Goal: Transaction & Acquisition: Purchase product/service

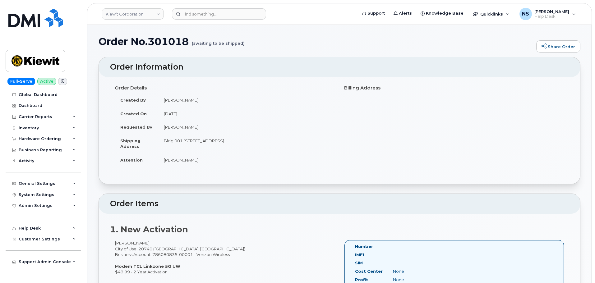
scroll to position [124, 0]
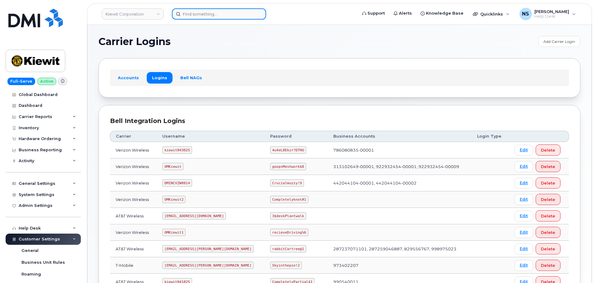
click at [235, 9] on input at bounding box center [219, 13] width 94 height 11
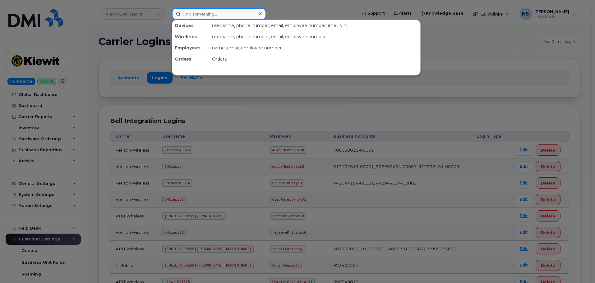
paste input "8646217042"
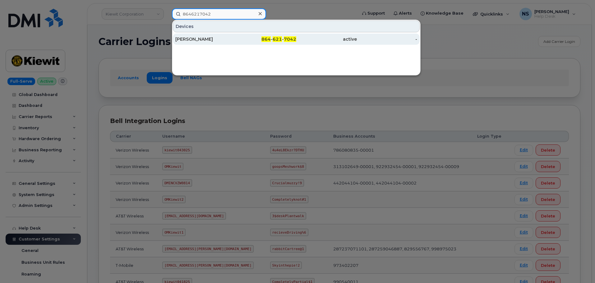
type input "8646217042"
click at [237, 42] on div "864 - 621 - 7042" at bounding box center [266, 39] width 61 height 6
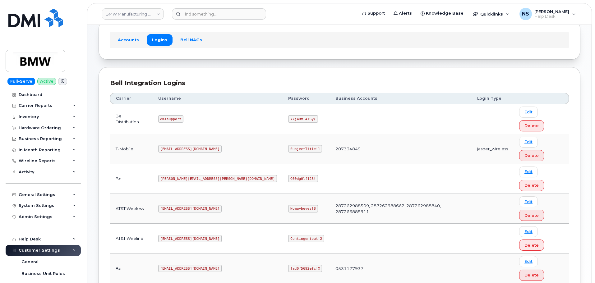
scroll to position [44, 0]
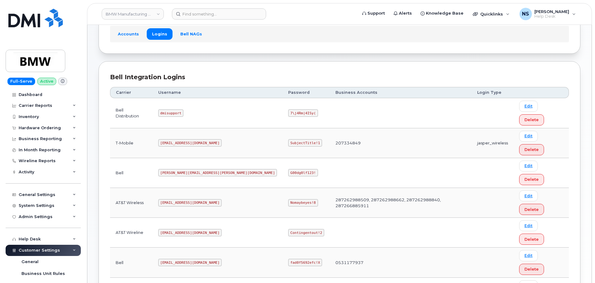
drag, startPoint x: 186, startPoint y: 222, endPoint x: 210, endPoint y: 135, distance: 90.6
copy code "MS-BMW@dminc.com"
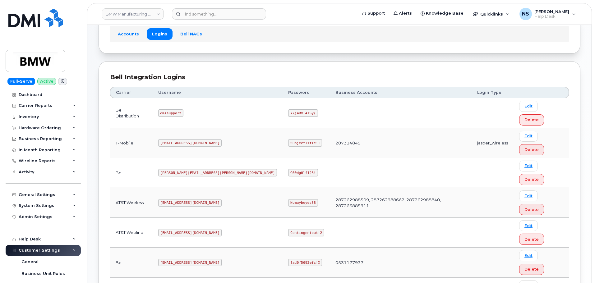
copy code "SubjectTitle!1"
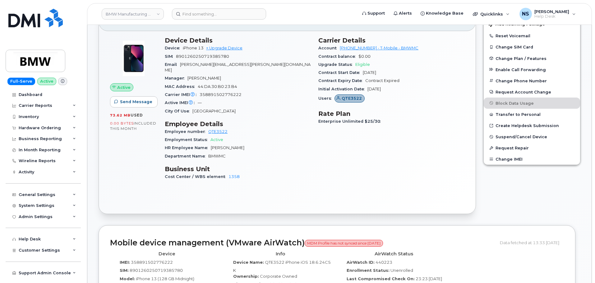
scroll to position [31, 0]
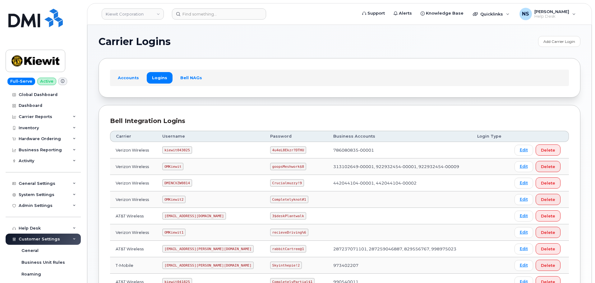
click at [192, 6] on header "Kiewit Corporation Support Alerts Knowledge Base Quicklinks Suspend / Cancel De…" at bounding box center [339, 14] width 505 height 22
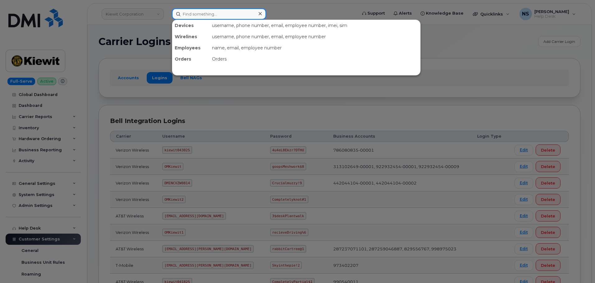
click at [197, 15] on input at bounding box center [219, 13] width 94 height 11
paste input "7816058019"
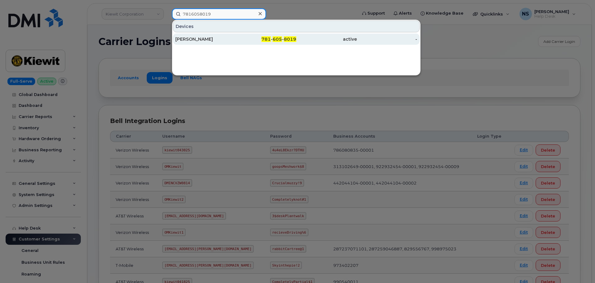
type input "7816058019"
click at [204, 38] on div "[PERSON_NAME]" at bounding box center [205, 39] width 61 height 6
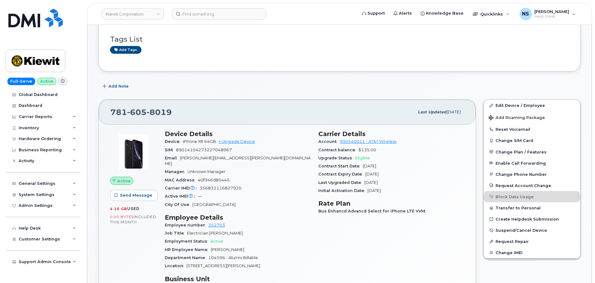
scroll to position [62, 0]
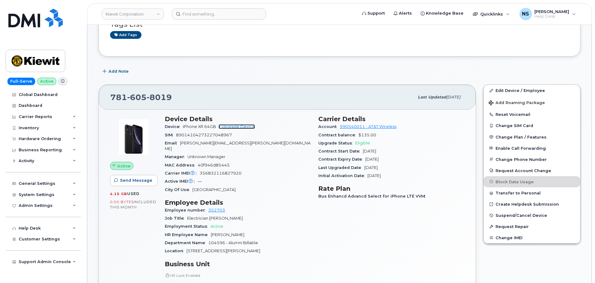
click at [248, 126] on link "+ Upgrade Device" at bounding box center [237, 126] width 36 height 5
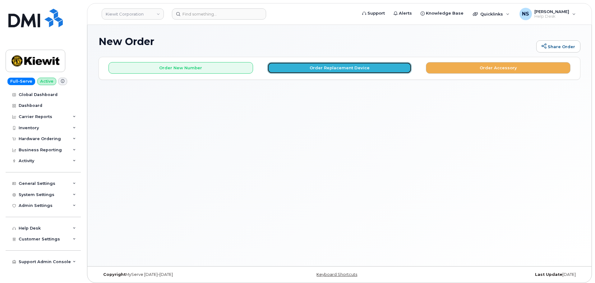
click at [301, 68] on button "Order Replacement Device" at bounding box center [339, 68] width 145 height 12
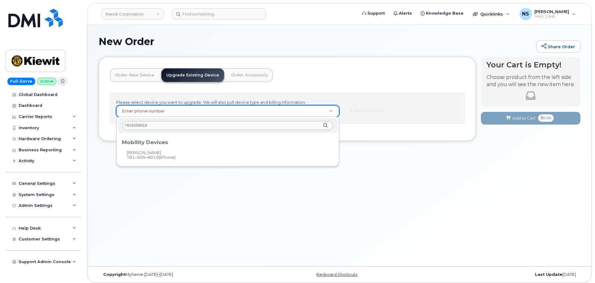
type input "7816058019"
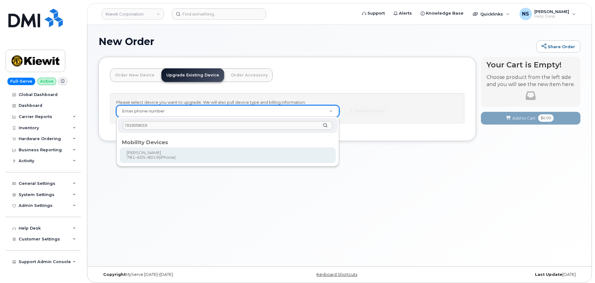
type input "1120636"
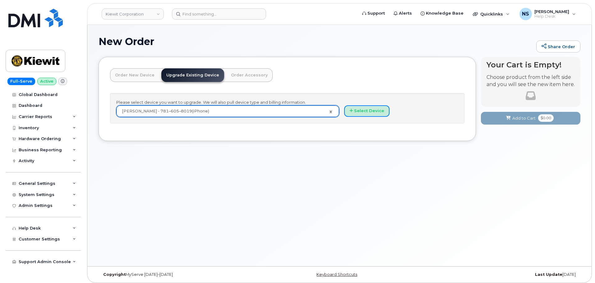
drag, startPoint x: 372, startPoint y: 111, endPoint x: 369, endPoint y: 23, distance: 88.0
click at [371, 110] on button "Select Device" at bounding box center [366, 111] width 45 height 12
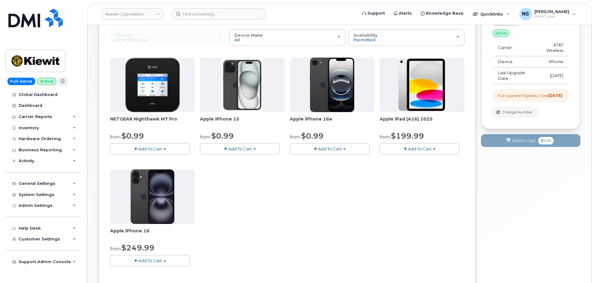
scroll to position [62, 0]
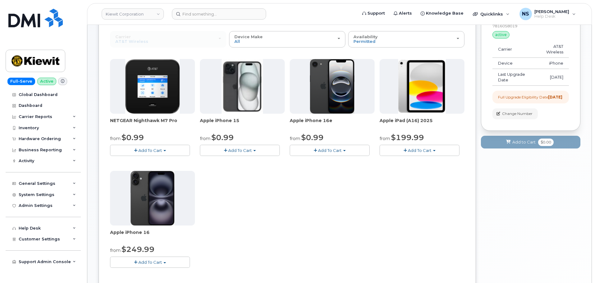
click at [258, 151] on button "Add To Cart" at bounding box center [240, 150] width 80 height 11
click at [257, 150] on button "Add To Cart" at bounding box center [240, 150] width 80 height 11
click at [262, 151] on button "Add To Cart" at bounding box center [240, 150] width 80 height 11
click at [315, 149] on button "Add To Cart" at bounding box center [330, 150] width 80 height 11
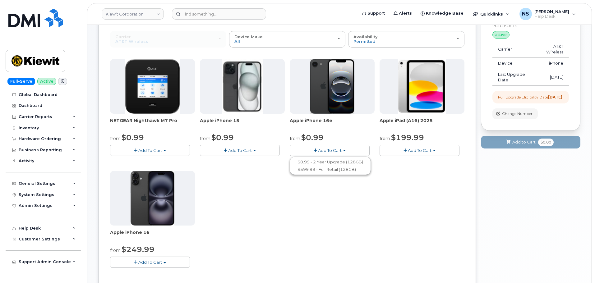
click at [315, 149] on span "button" at bounding box center [315, 151] width 3 height 4
click at [316, 151] on span "button" at bounding box center [315, 151] width 3 height 4
click at [321, 148] on span "Add To Cart" at bounding box center [330, 150] width 24 height 5
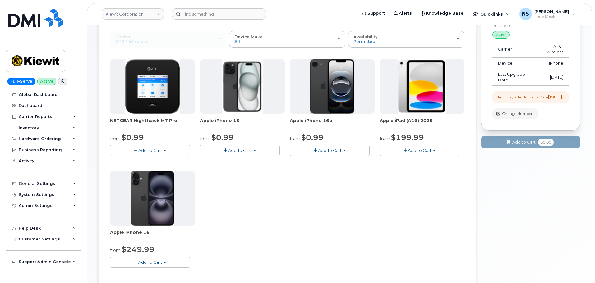
click at [321, 148] on span "Add To Cart" at bounding box center [330, 150] width 24 height 5
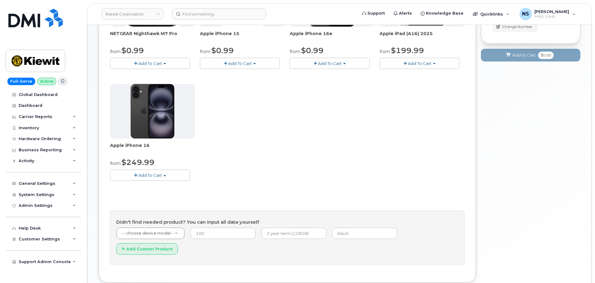
scroll to position [155, 0]
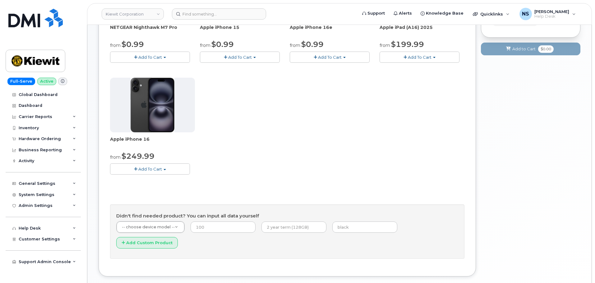
click at [154, 172] on button "Add To Cart" at bounding box center [150, 169] width 80 height 11
click at [239, 147] on div "NETGEAR Nighthawk M7 Pro from $0.99 Add To Cart $0.99 - 2 Year Upgrade $449.99 …" at bounding box center [287, 75] width 354 height 219
click at [175, 167] on button "Add To Cart" at bounding box center [150, 169] width 80 height 11
click at [229, 157] on div "NETGEAR Nighthawk M7 Pro from $0.99 Add To Cart $0.99 - 2 Year Upgrade $449.99 …" at bounding box center [287, 75] width 354 height 219
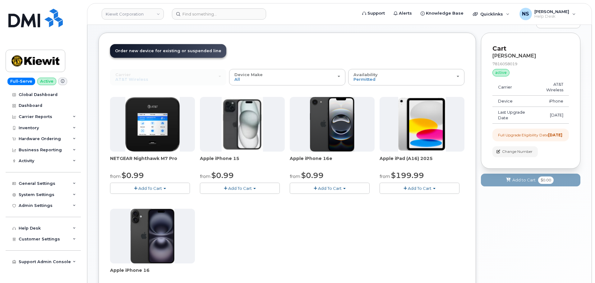
scroll to position [31, 0]
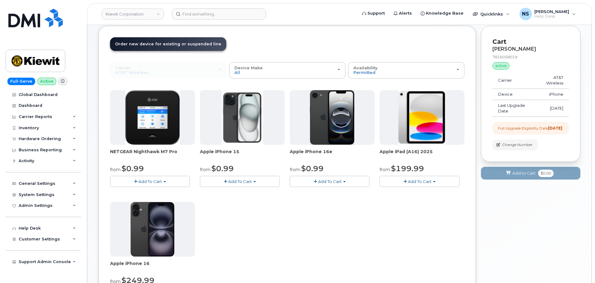
click at [234, 185] on button "Add To Cart" at bounding box center [240, 181] width 80 height 11
click at [229, 194] on link "$0.99 - 2 Year Upgrade (128GB)" at bounding box center [240, 193] width 78 height 8
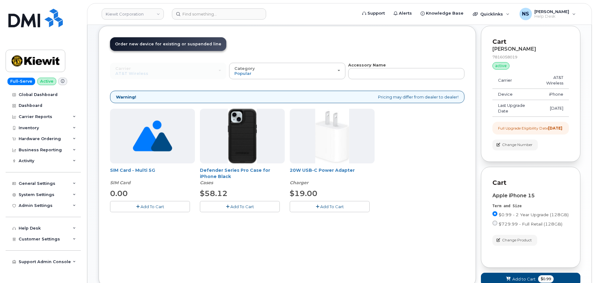
drag, startPoint x: 342, startPoint y: 207, endPoint x: 263, endPoint y: 216, distance: 80.0
click at [340, 208] on span "Add To Cart" at bounding box center [332, 206] width 24 height 5
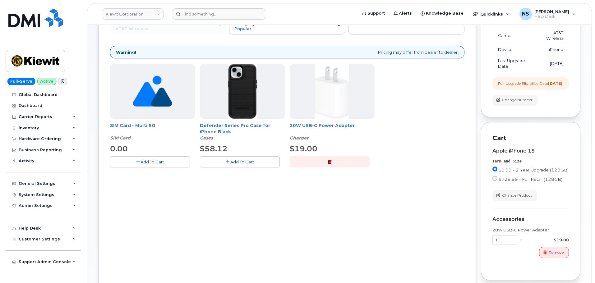
scroll to position [93, 0]
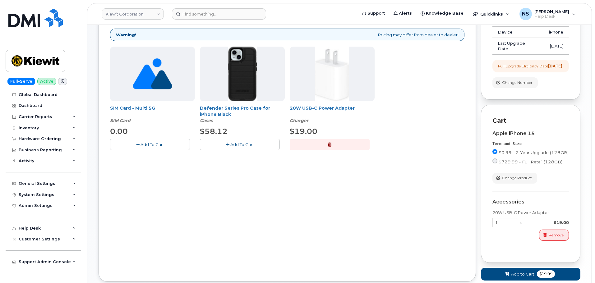
click at [227, 145] on icon "button" at bounding box center [227, 145] width 3 height 4
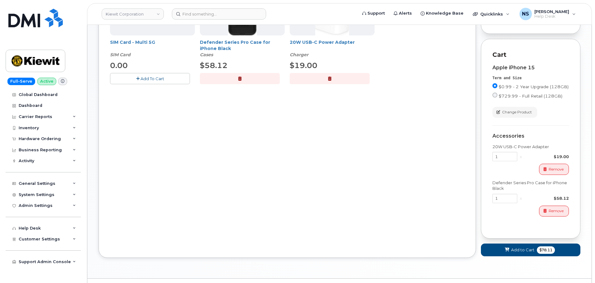
scroll to position [180, 0]
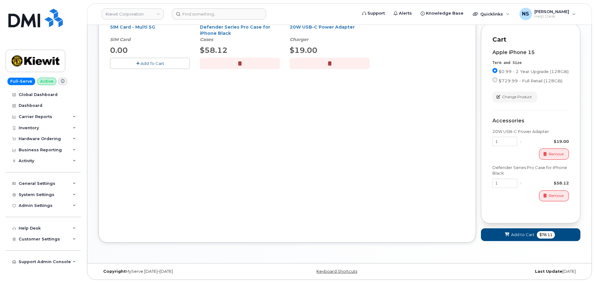
drag, startPoint x: 536, startPoint y: 243, endPoint x: 533, endPoint y: 241, distance: 4.3
click at [533, 240] on div "Cart HEATH MCCULLOUGH 7816058019 active suspended Carrier AT&T Wireless Device …" at bounding box center [530, 67] width 99 height 370
click at [533, 239] on button "Add to Cart $78.11" at bounding box center [530, 235] width 99 height 13
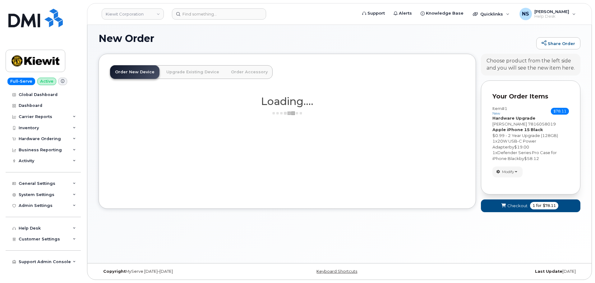
scroll to position [3, 0]
click at [525, 208] on span "Checkout" at bounding box center [517, 206] width 20 height 6
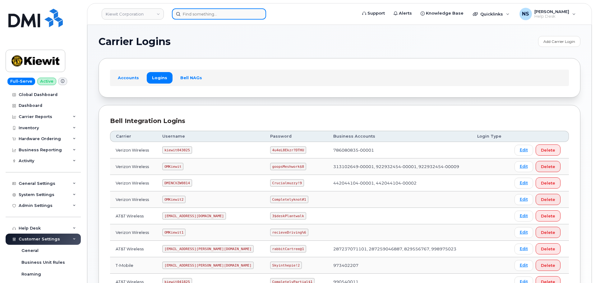
click at [204, 13] on input at bounding box center [219, 13] width 94 height 11
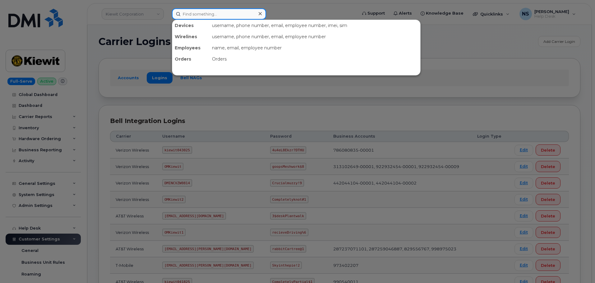
paste input "7816058019"
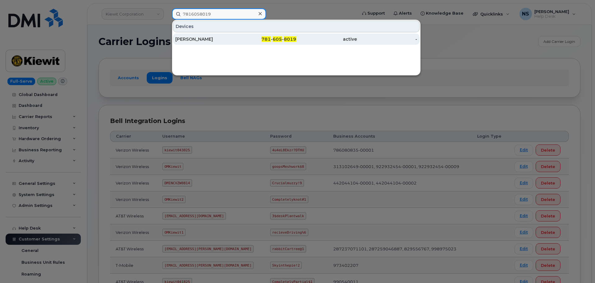
type input "7816058019"
click at [233, 44] on div "[PERSON_NAME]" at bounding box center [205, 39] width 61 height 11
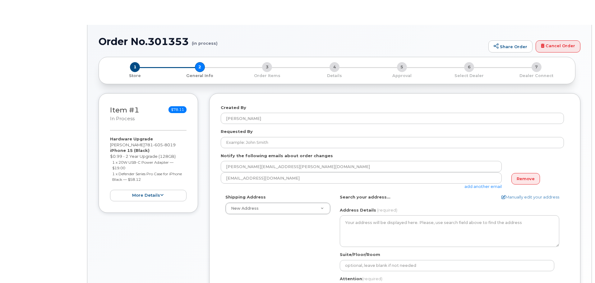
select select
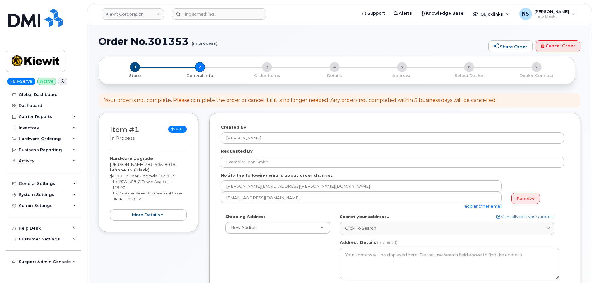
click at [260, 150] on div "Requested By" at bounding box center [395, 158] width 348 height 20
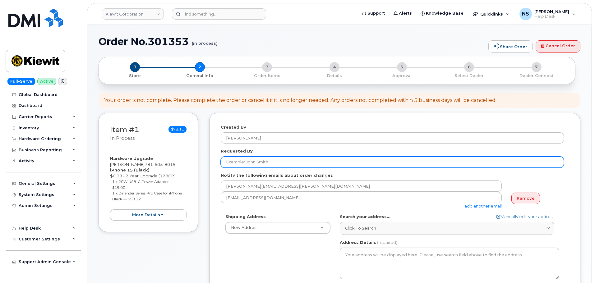
drag, startPoint x: 263, startPoint y: 159, endPoint x: 307, endPoint y: 155, distance: 43.7
click at [263, 159] on input "Requested By" at bounding box center [392, 162] width 343 height 11
click at [287, 162] on input "Requested By" at bounding box center [392, 162] width 343 height 11
paste input "[PERSON_NAME]"
type input "[PERSON_NAME]"
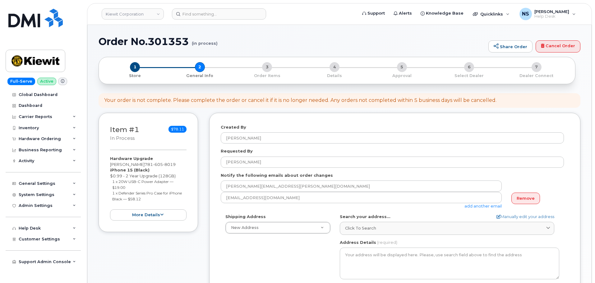
drag, startPoint x: 264, startPoint y: 257, endPoint x: 271, endPoint y: 212, distance: 45.5
click at [264, 257] on div "Shipping Address New Address New Address 8880 Penrose Ln 4650 Business Center D…" at bounding box center [392, 285] width 343 height 143
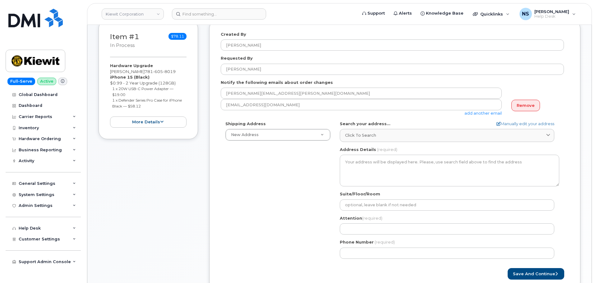
scroll to position [93, 0]
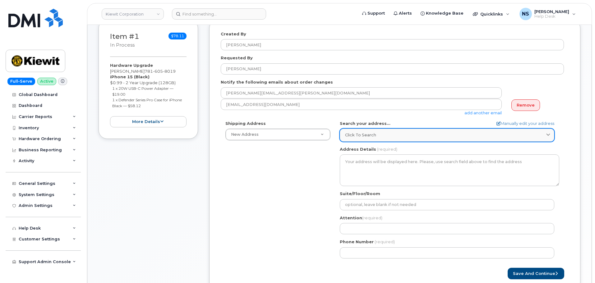
click at [378, 138] on link "Click to search" at bounding box center [447, 135] width 215 height 13
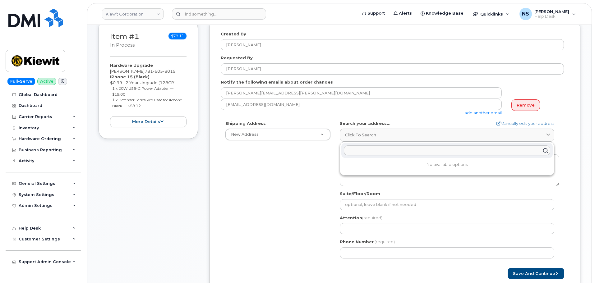
click at [353, 147] on input "text" at bounding box center [447, 151] width 206 height 10
paste input "23429 Powerline Rd Warrenton, MO 63383"
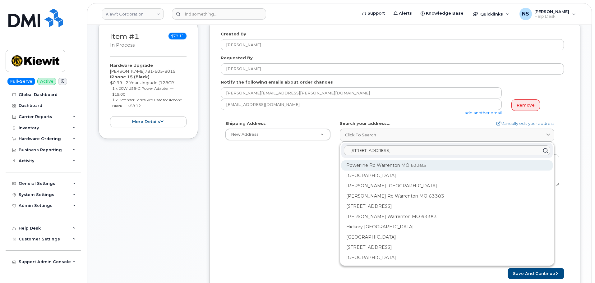
type input "23429 Powerline Rd Warrenton, MO 63383"
click at [367, 164] on div "Powerline Rd Warrenton MO 63383" at bounding box center [446, 165] width 211 height 10
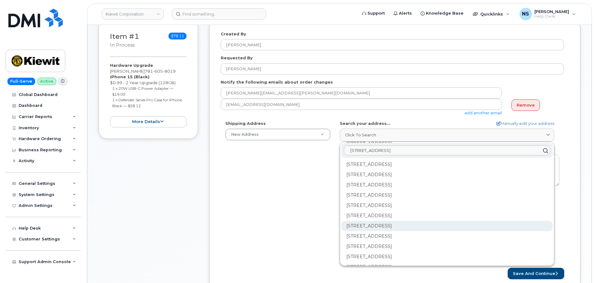
scroll to position [91, 0]
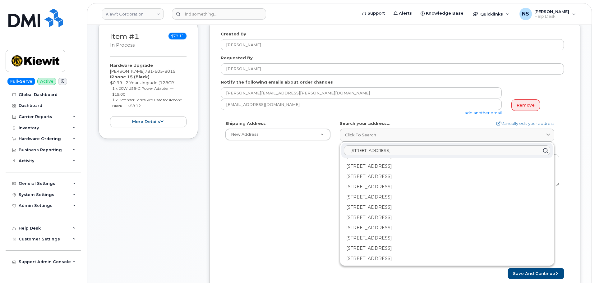
click at [366, 150] on input "23429 Powerline Rd Warrenton, MO 63383" at bounding box center [447, 151] width 206 height 10
click at [298, 177] on div "Shipping Address New Address New Address 8880 Penrose Ln 4650 Business Center D…" at bounding box center [392, 192] width 343 height 143
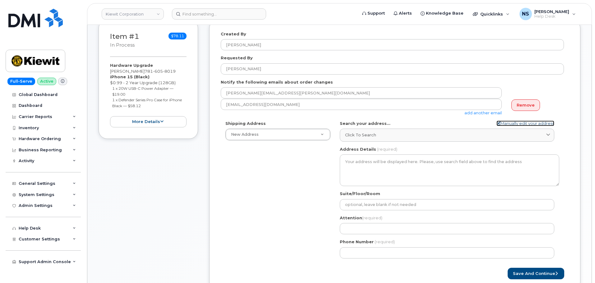
click at [509, 122] on link "Manually edit your address" at bounding box center [525, 124] width 58 height 6
select select
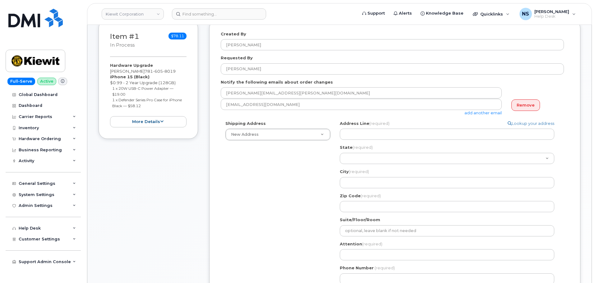
click at [359, 128] on div "Address Line (required) Lookup your address" at bounding box center [449, 131] width 219 height 20
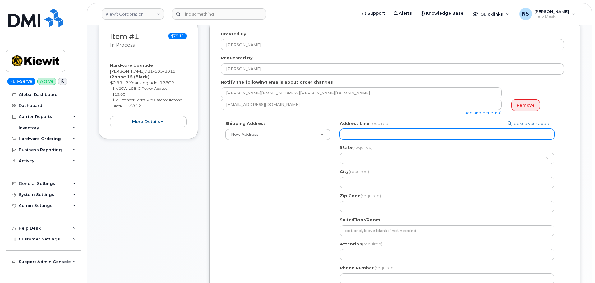
click at [361, 132] on input "Address Line (required)" at bounding box center [447, 134] width 215 height 11
paste input "23429 Powerline Rd Warrenton, MO 63383"
select select
type input "23429 Powerline Rd Warrenton, MO 63383"
drag, startPoint x: 452, startPoint y: 133, endPoint x: 389, endPoint y: 136, distance: 63.8
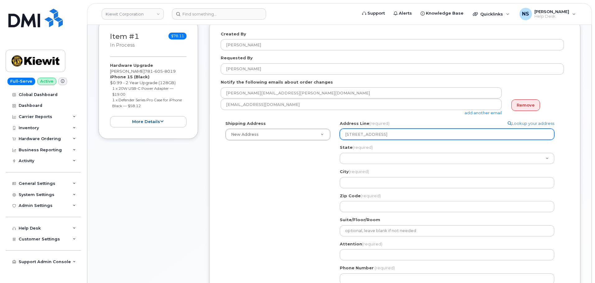
click at [389, 136] on input "23429 Powerline Rd Warrenton, MO 63383" at bounding box center [447, 134] width 215 height 11
select select
type input "23429 Powerline Rd"
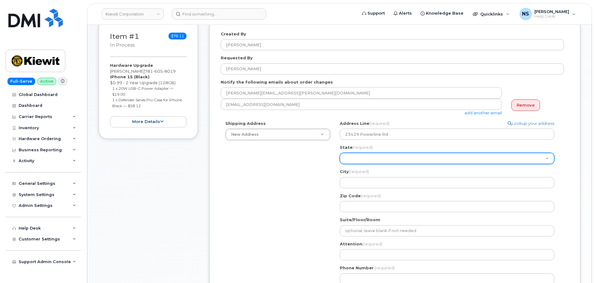
select select "ME"
select select
select select "MT"
select select
click at [358, 153] on select "Alabama Alaska American Samoa Arizona Arkansas California Colorado Connecticut …" at bounding box center [447, 158] width 215 height 11
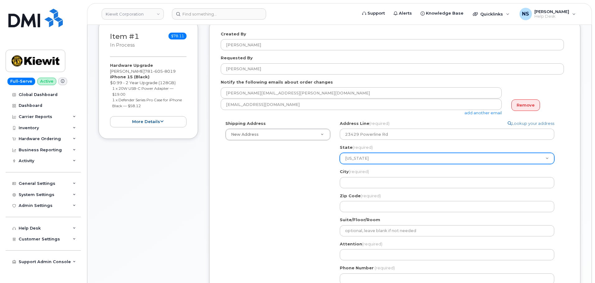
select select "MO"
click at [340, 153] on select "Alabama Alaska American Samoa Arizona Arkansas California Colorado Connecticut …" at bounding box center [447, 158] width 215 height 11
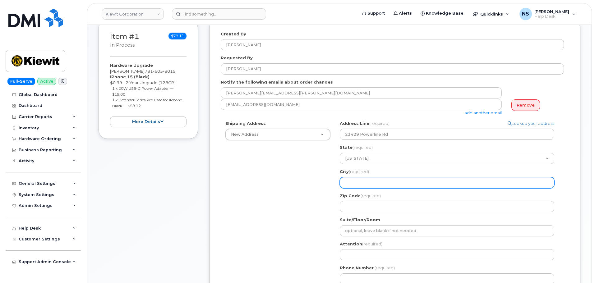
drag, startPoint x: 362, startPoint y: 180, endPoint x: 358, endPoint y: 186, distance: 7.0
click at [362, 180] on input "City (required)" at bounding box center [447, 182] width 215 height 11
paste input "Warrenton, MO 63383"
select select
type input "Warrenton, MO 63383"
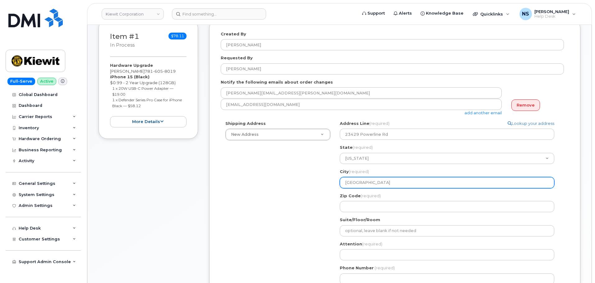
drag, startPoint x: 403, startPoint y: 183, endPoint x: 370, endPoint y: 185, distance: 33.4
click at [370, 185] on input "Warrenton, MO 63383" at bounding box center [447, 182] width 215 height 11
select select
type input "Warrenton,"
select select
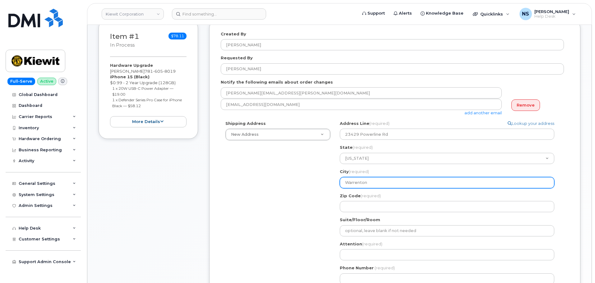
type input "Warrenton"
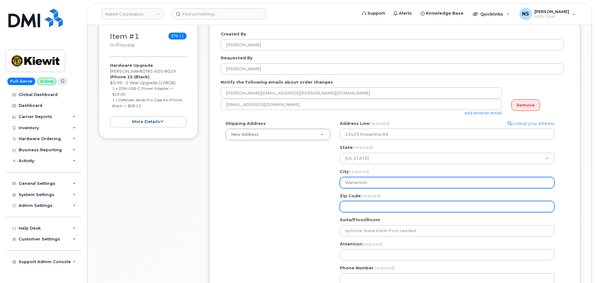
paste input "MO 63383"
select select
type input "MO 63383"
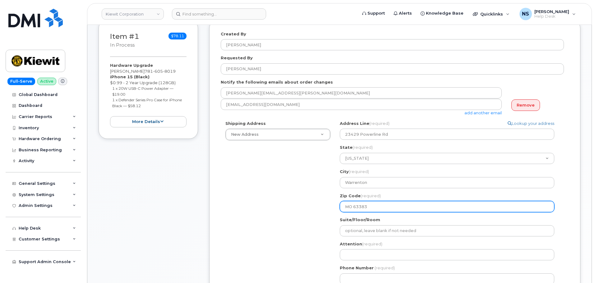
drag, startPoint x: 355, startPoint y: 208, endPoint x: 331, endPoint y: 211, distance: 24.2
click at [331, 211] on div "Shipping Address New Address New Address 8880 Penrose Ln 4650 Business Center D…" at bounding box center [392, 205] width 343 height 169
select select
type input "3383"
select select
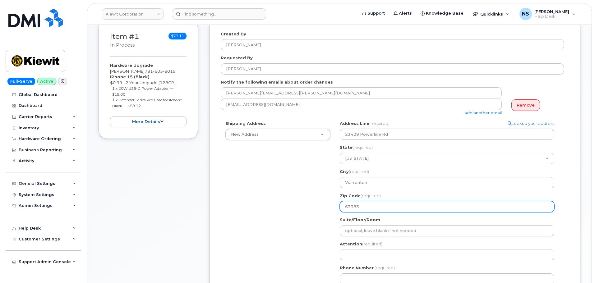
type input "63383"
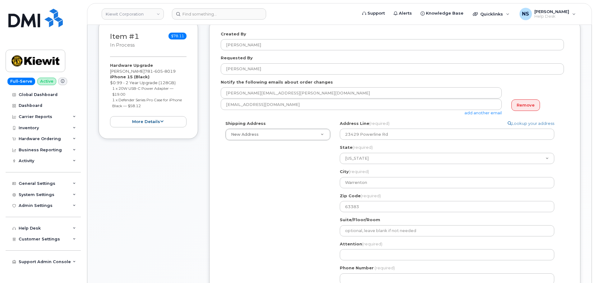
click at [314, 237] on div "Shipping Address New Address New Address 8880 Penrose Ln 4650 Business Center D…" at bounding box center [392, 205] width 343 height 169
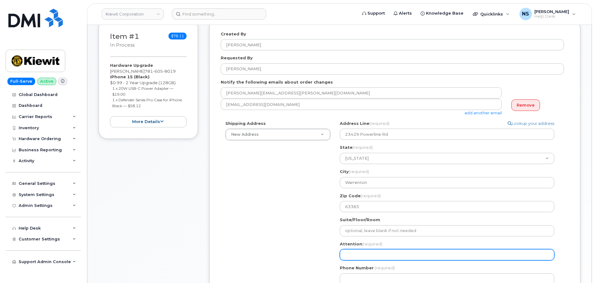
click at [373, 260] on input "Attention (required)" at bounding box center [447, 254] width 215 height 11
click at [373, 258] on input "Attention (required)" at bounding box center [447, 254] width 215 height 11
select select
type input "H"
select select
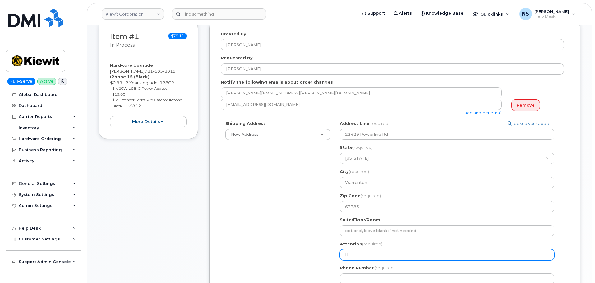
type input "He"
select select
type input "Hea"
select select
type input "Heat"
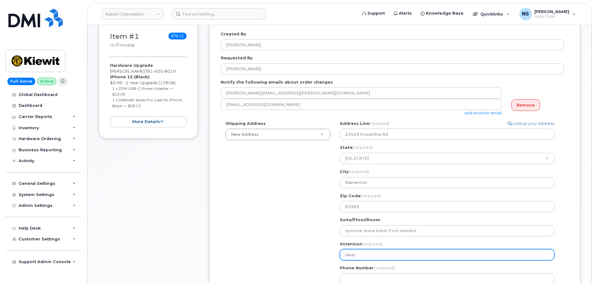
select select
type input "Heath"
click at [371, 252] on input "Heath" at bounding box center [447, 254] width 215 height 11
paste input "Mccullough"
select select
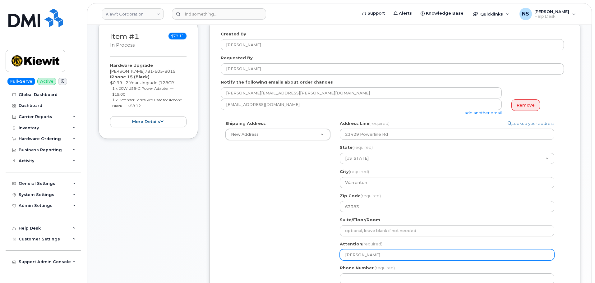
type input "[PERSON_NAME]"
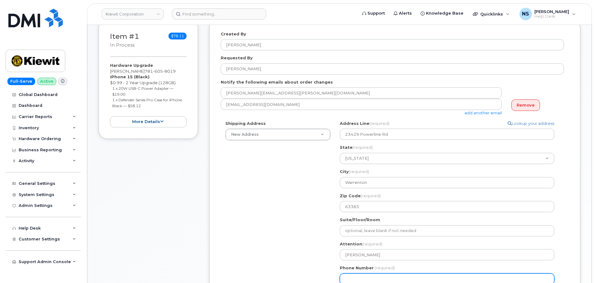
drag, startPoint x: 266, startPoint y: 237, endPoint x: 270, endPoint y: 236, distance: 4.7
click at [265, 237] on div "Shipping Address New Address New Address 8880 Penrose Ln 4650 Business Center D…" at bounding box center [392, 205] width 343 height 169
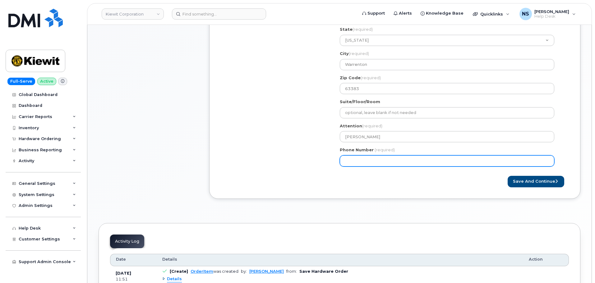
scroll to position [218, 0]
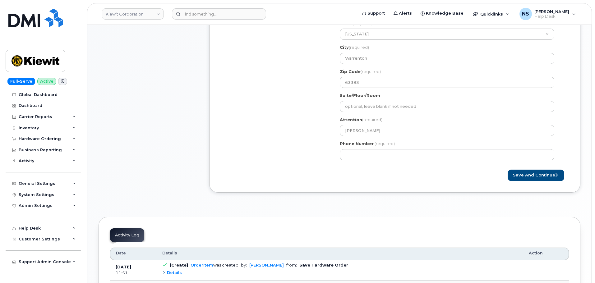
click at [370, 160] on div "MO Warrenton Search your address... Manually edit your address Click to search …" at bounding box center [449, 80] width 229 height 169
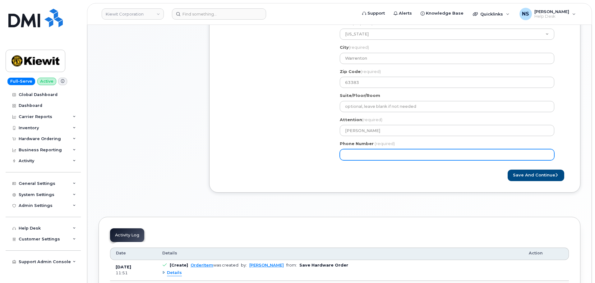
click at [370, 158] on input "Phone Number" at bounding box center [447, 154] width 215 height 11
paste input "7816058019"
select select
type input "7816058019"
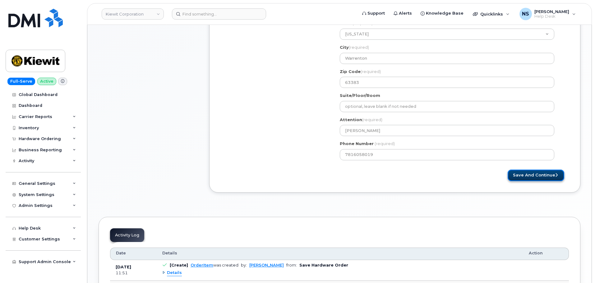
click at [529, 171] on button "Save and Continue" at bounding box center [536, 176] width 57 height 12
click at [531, 173] on div "Please wait..." at bounding box center [482, 176] width 174 height 12
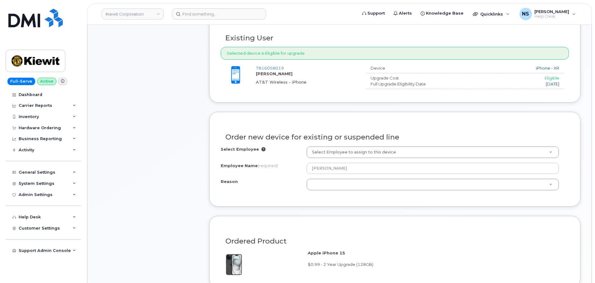
scroll to position [280, 0]
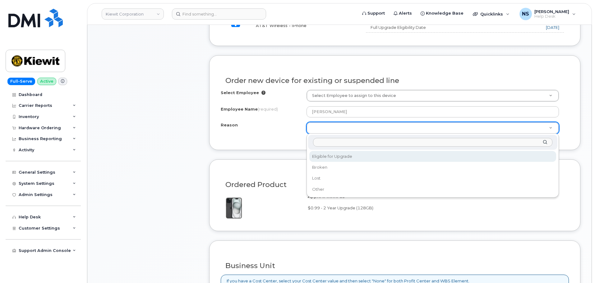
select select "eligible_for_upgrade"
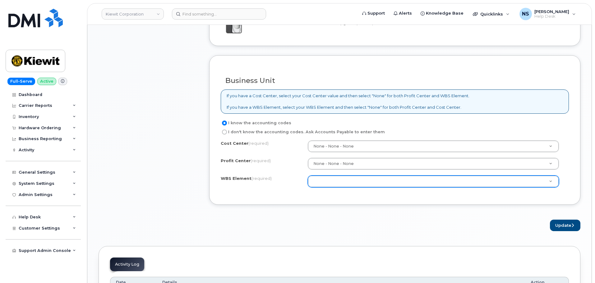
scroll to position [466, 0]
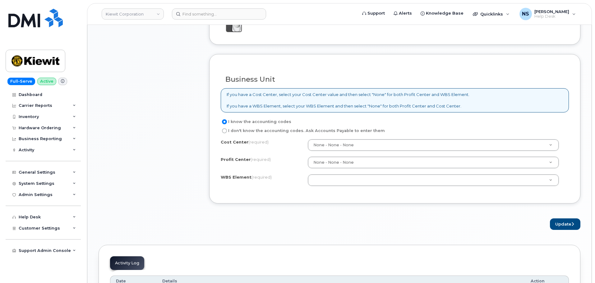
paste input "105927.1700"
type input "105927.1700"
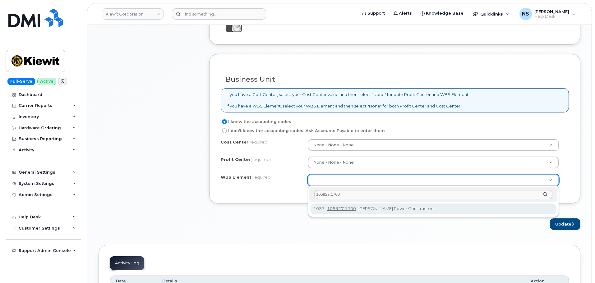
type input "105927.1700"
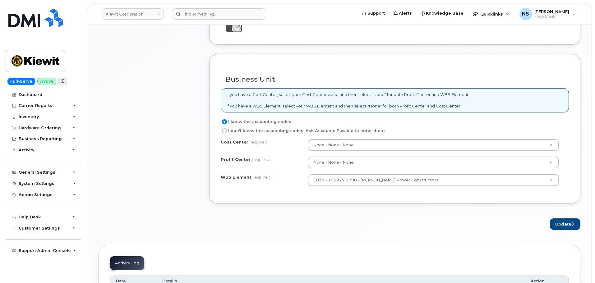
click at [567, 217] on form "Existing User Additional cost to upgrading the device $0.00 Selected device is …" at bounding box center [394, 0] width 371 height 460
click at [567, 227] on button "Update" at bounding box center [565, 225] width 30 height 12
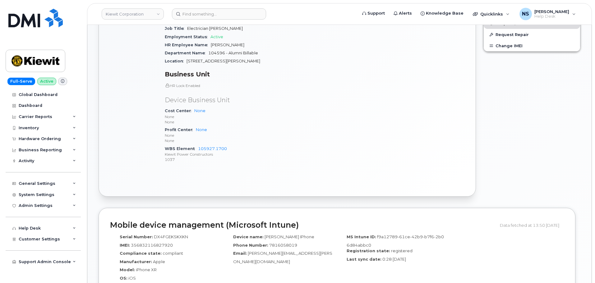
scroll to position [289, 0]
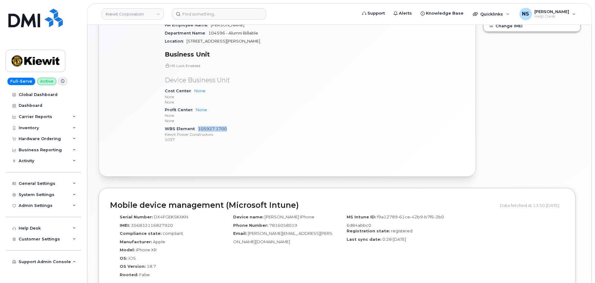
drag, startPoint x: 235, startPoint y: 122, endPoint x: 198, endPoint y: 124, distance: 36.7
click at [198, 125] on div "WBS Element 105927.1700 [PERSON_NAME] Power Constructors 1037" at bounding box center [238, 134] width 146 height 19
copy link "105927.1700"
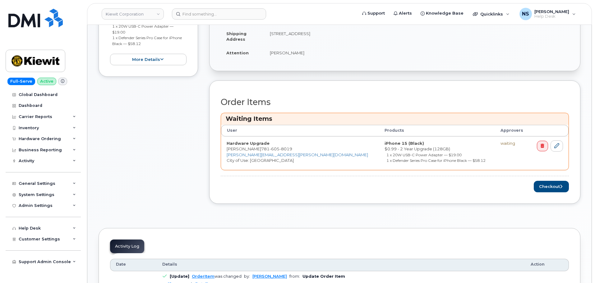
scroll to position [187, 0]
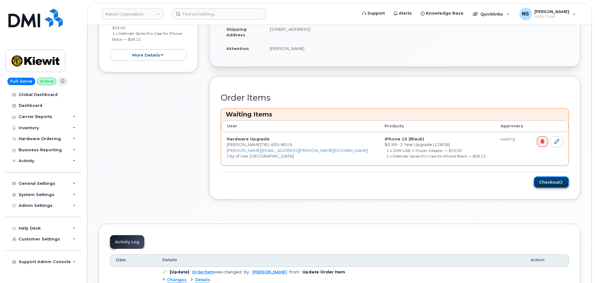
click at [549, 181] on button "Checkout" at bounding box center [551, 183] width 35 height 12
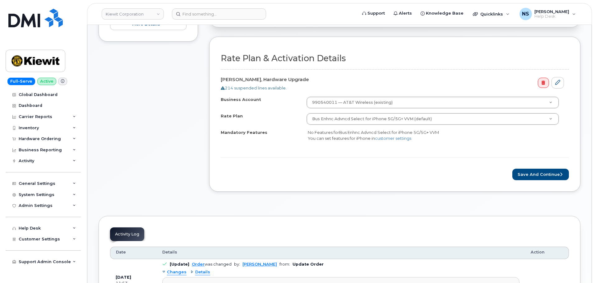
scroll to position [187, 0]
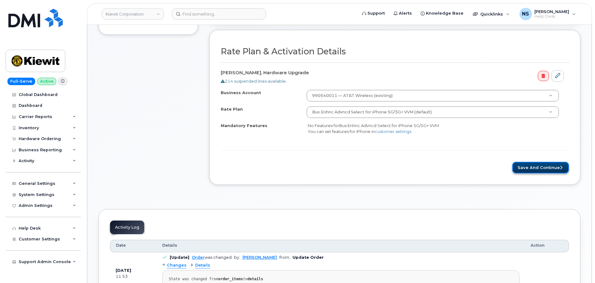
click at [526, 167] on button "Save and Continue" at bounding box center [540, 168] width 57 height 12
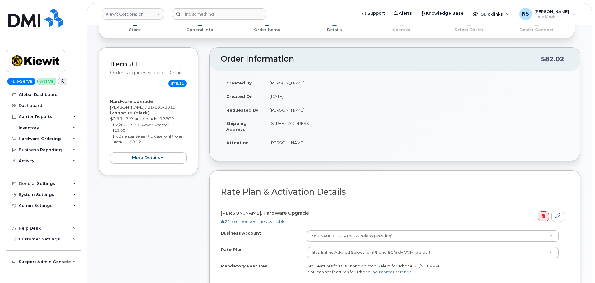
scroll to position [0, 0]
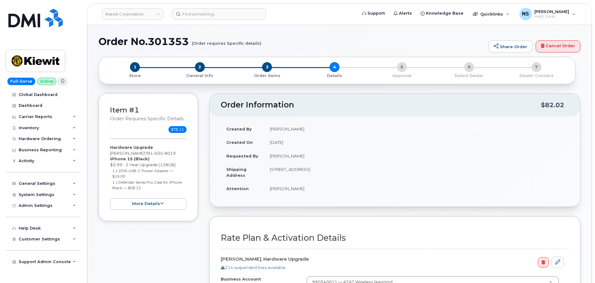
click at [179, 40] on h1 "Order No.301353 (Order requires Specific details)" at bounding box center [292, 41] width 387 height 11
copy h1 "301353"
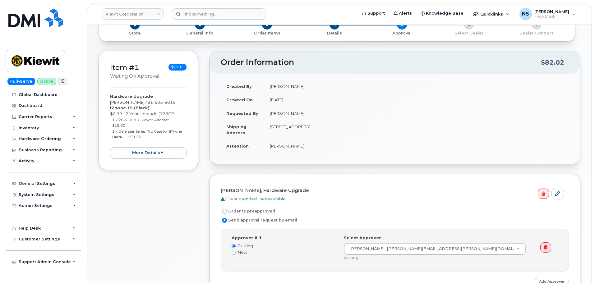
scroll to position [155, 0]
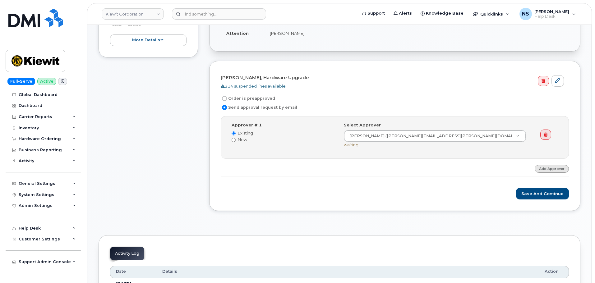
click at [555, 170] on link "Add Approver" at bounding box center [552, 169] width 34 height 8
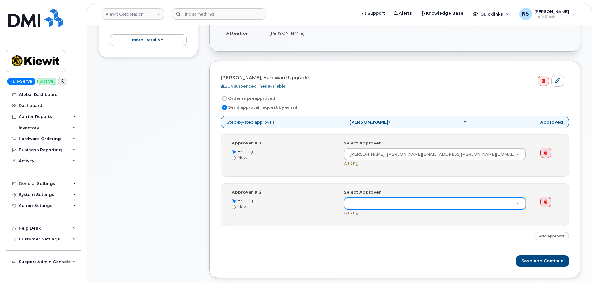
click at [541, 201] on link at bounding box center [545, 202] width 11 height 11
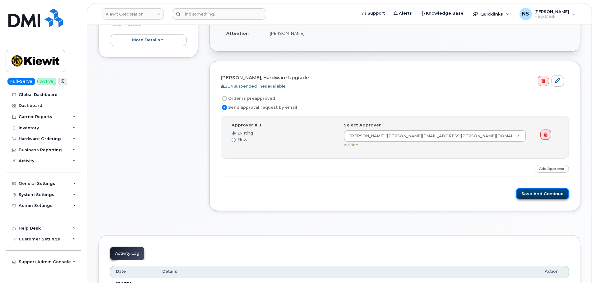
click at [541, 197] on button "Save and Continue" at bounding box center [542, 194] width 53 height 12
